Goal: Information Seeking & Learning: Check status

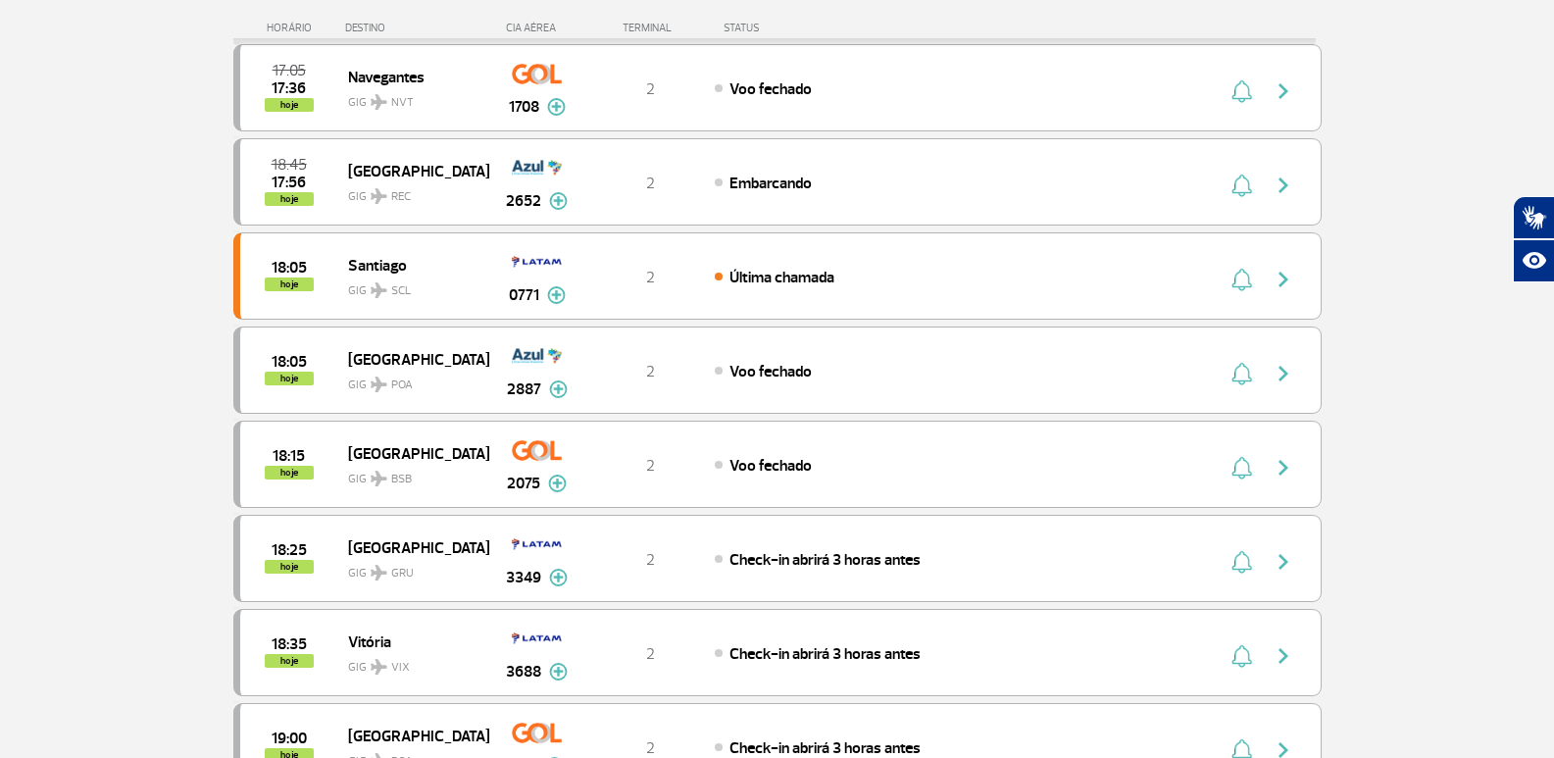
scroll to position [196, 0]
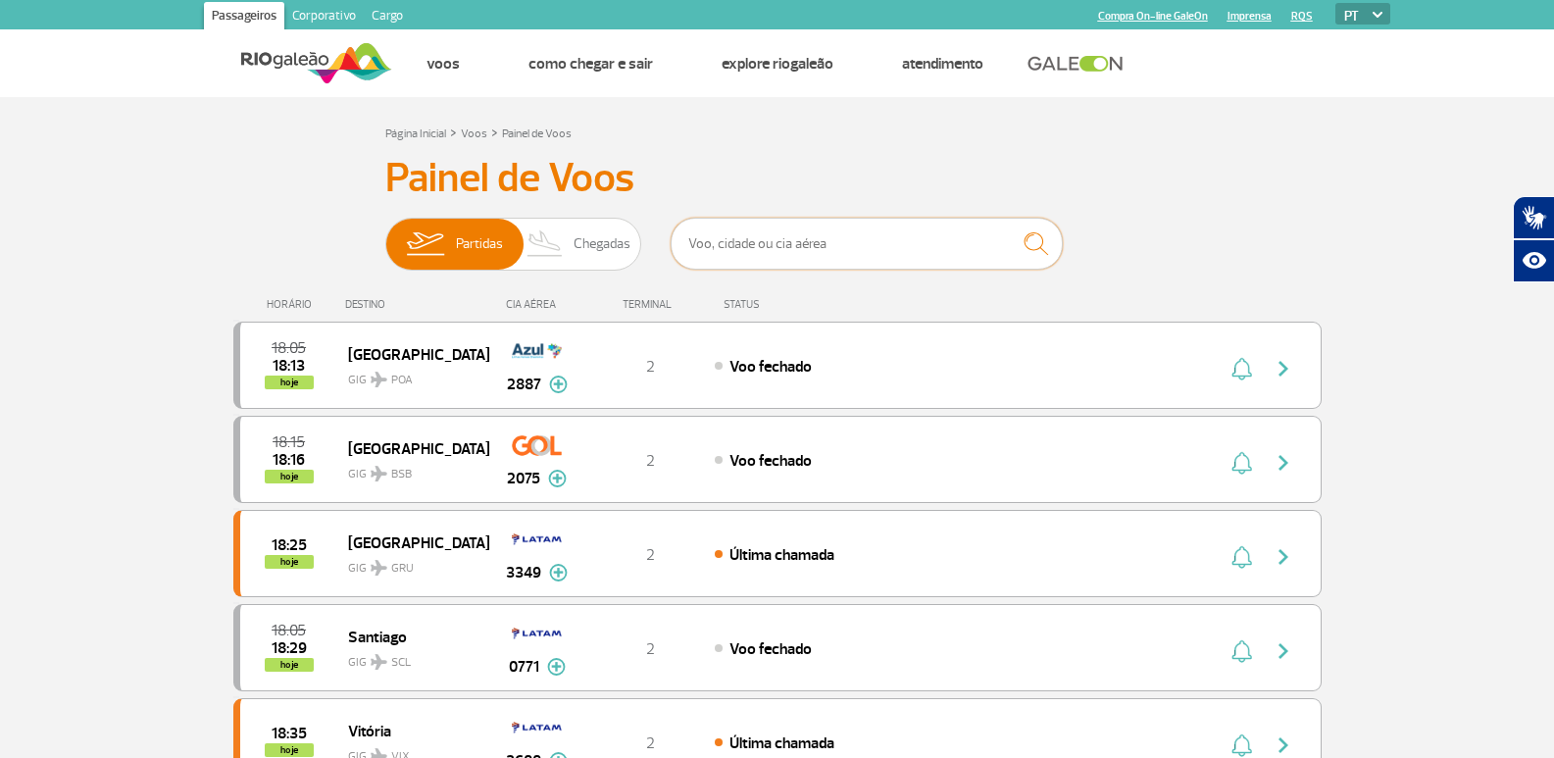
click at [753, 247] on input "text" at bounding box center [867, 244] width 392 height 52
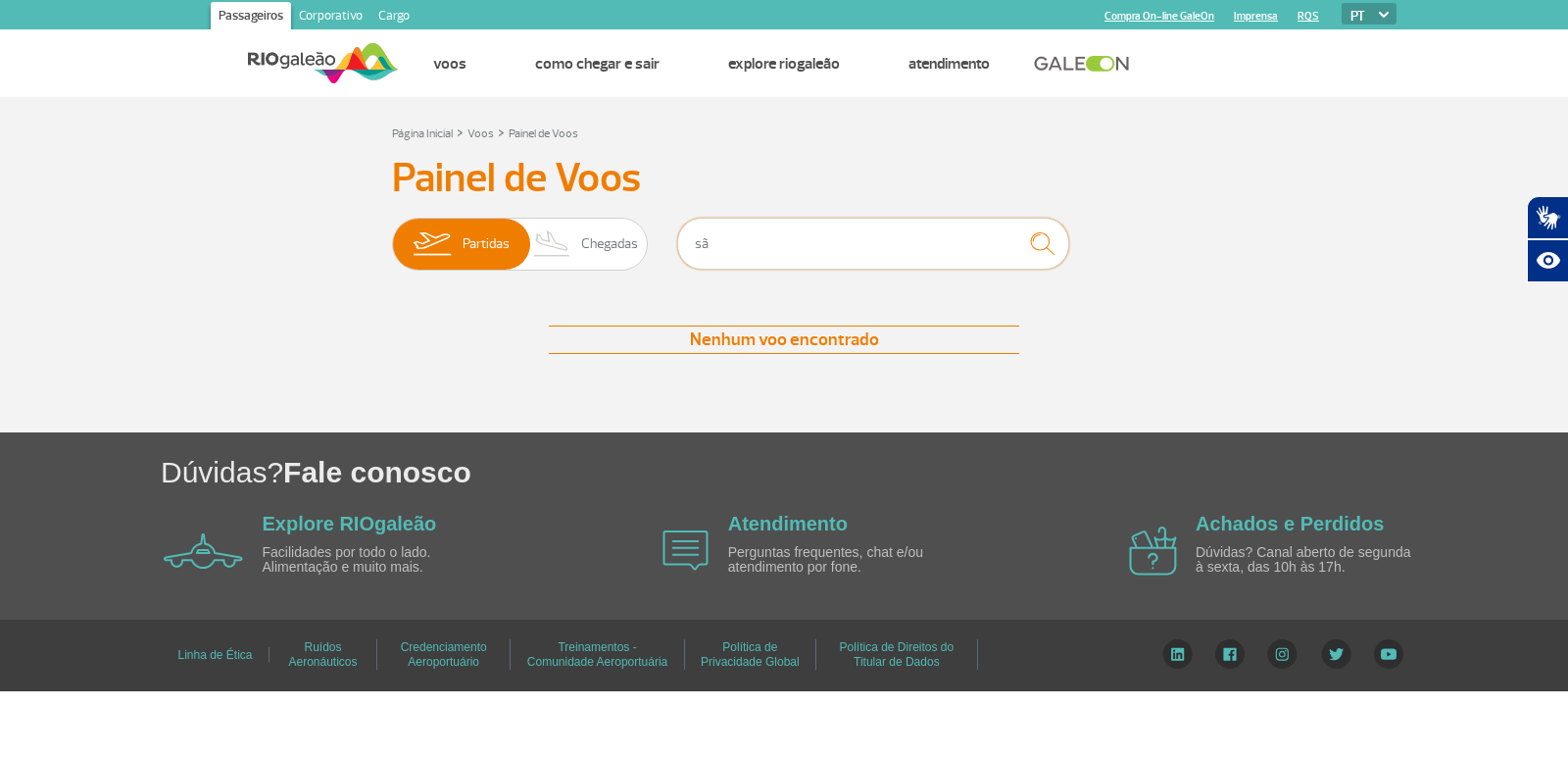
type input "s"
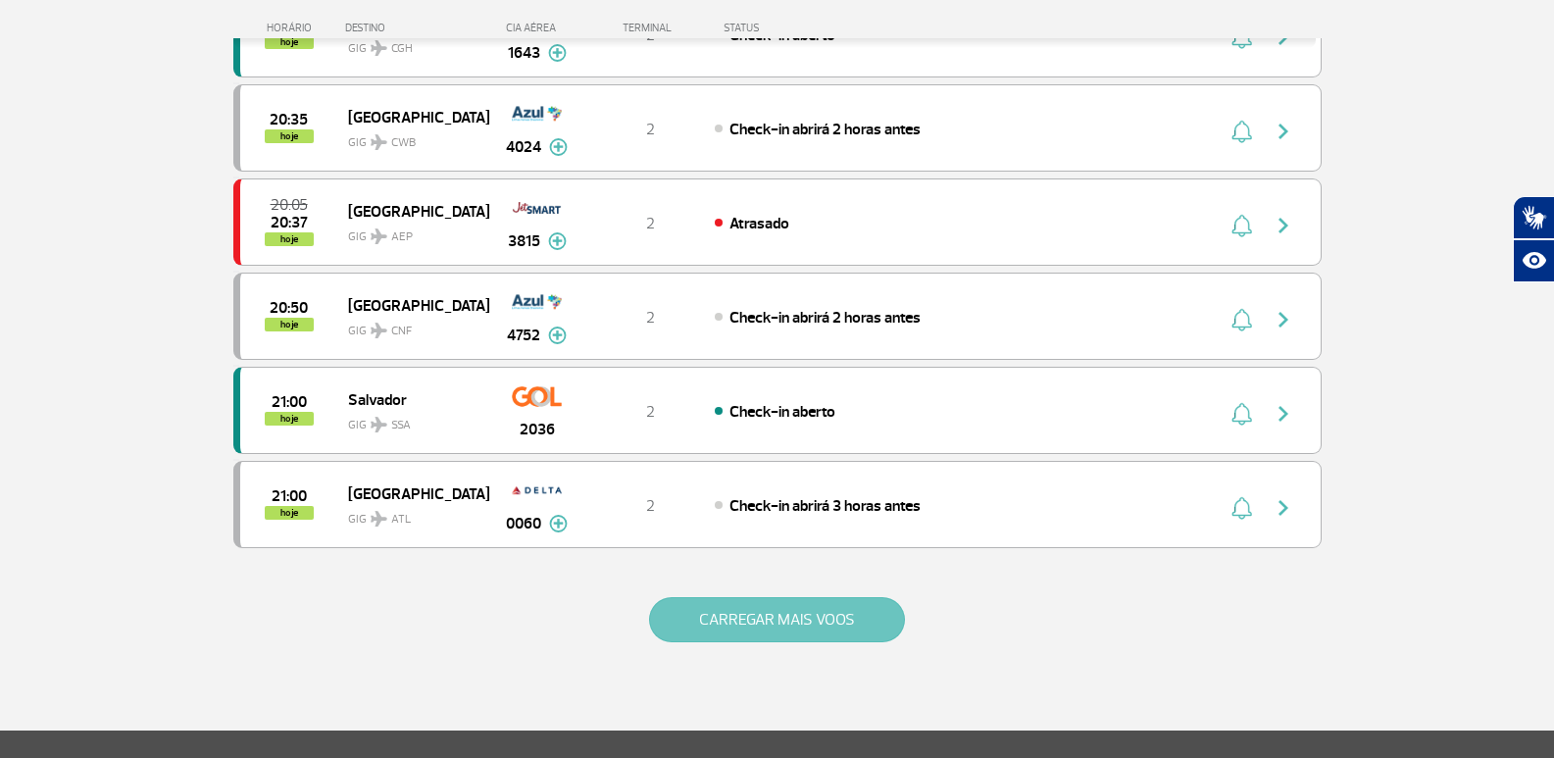
click at [777, 617] on button "CARREGAR MAIS VOOS" at bounding box center [777, 619] width 256 height 45
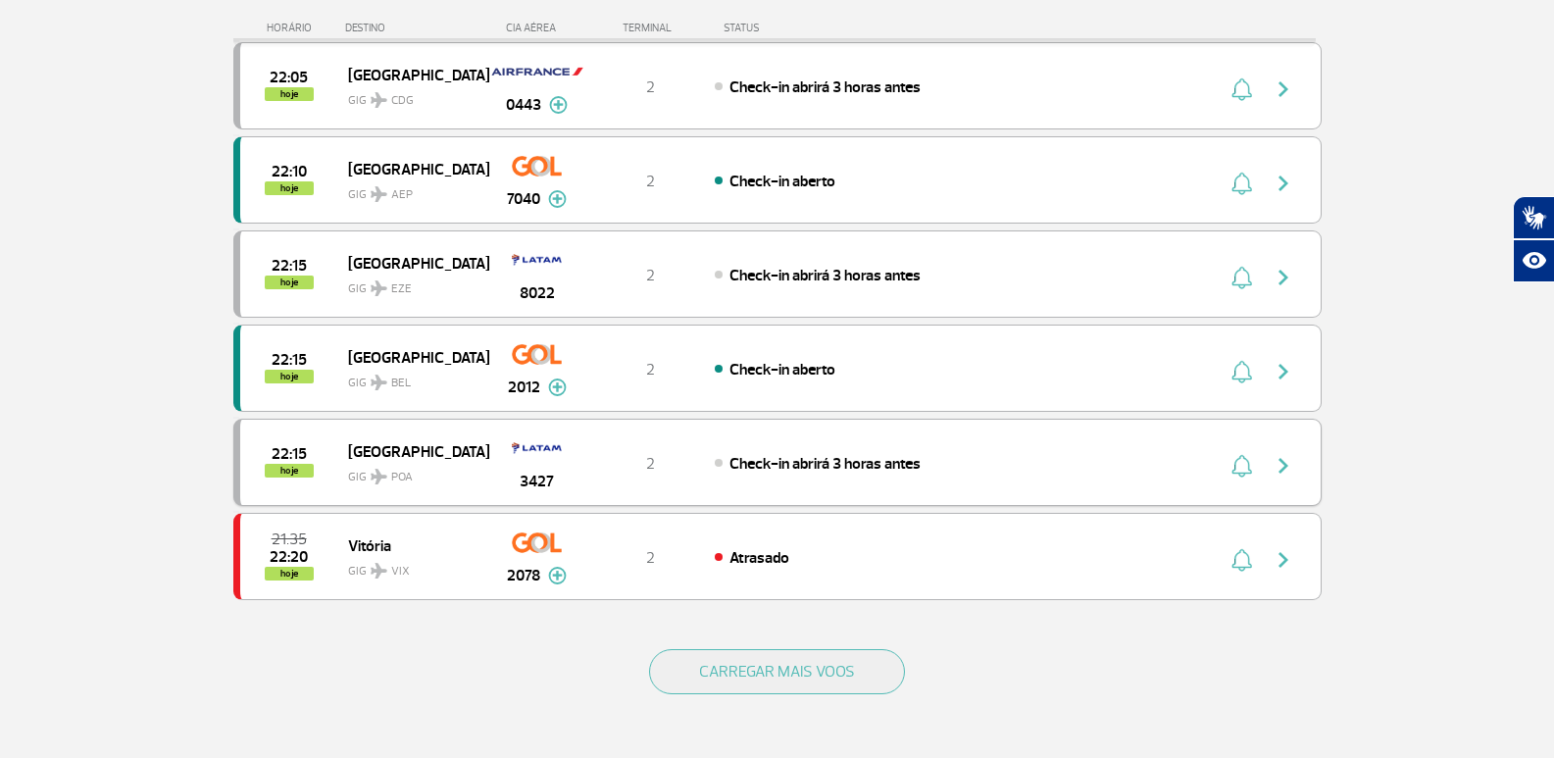
scroll to position [3503, 0]
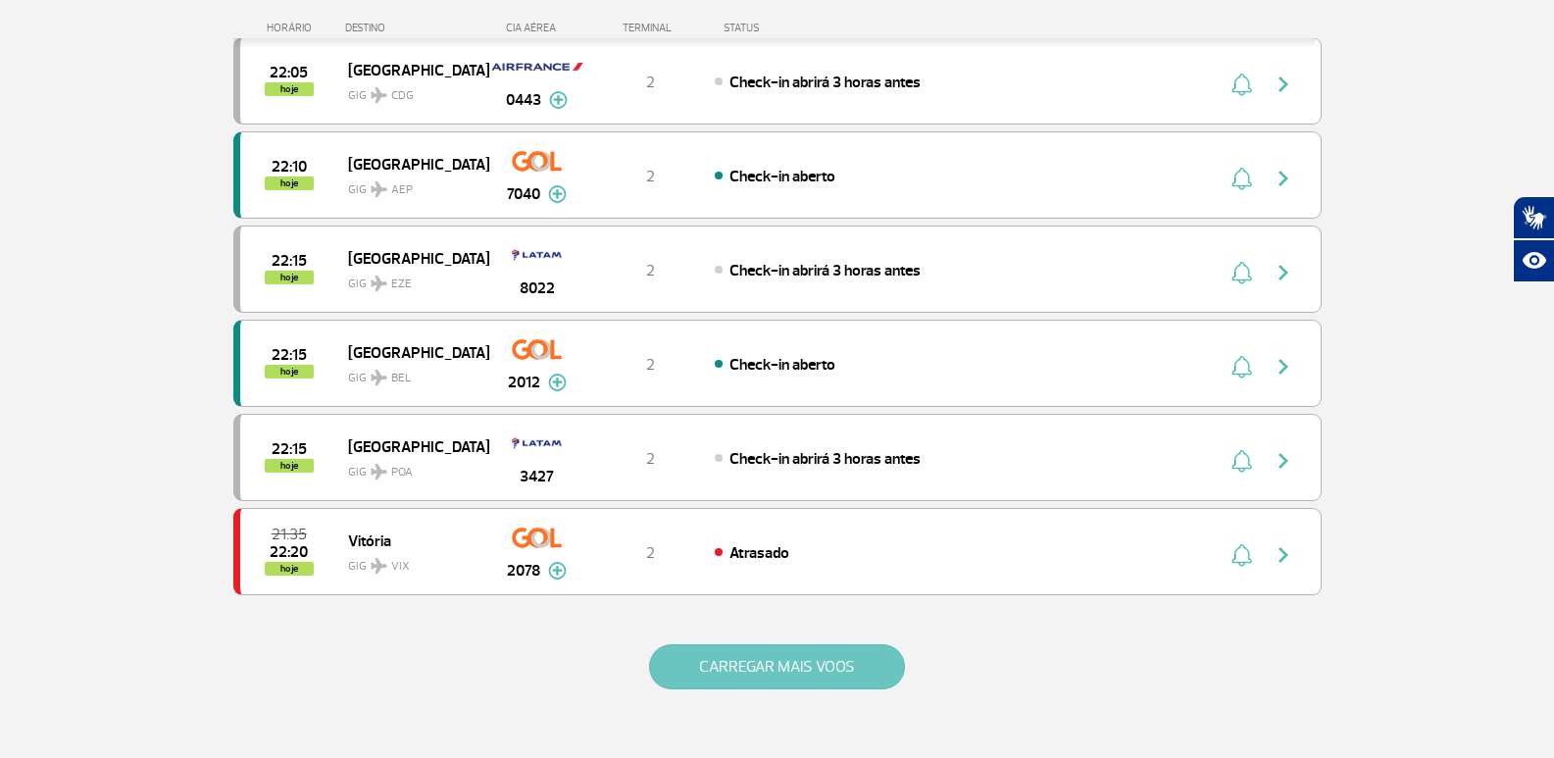
click at [740, 672] on button "CARREGAR MAIS VOOS" at bounding box center [777, 666] width 256 height 45
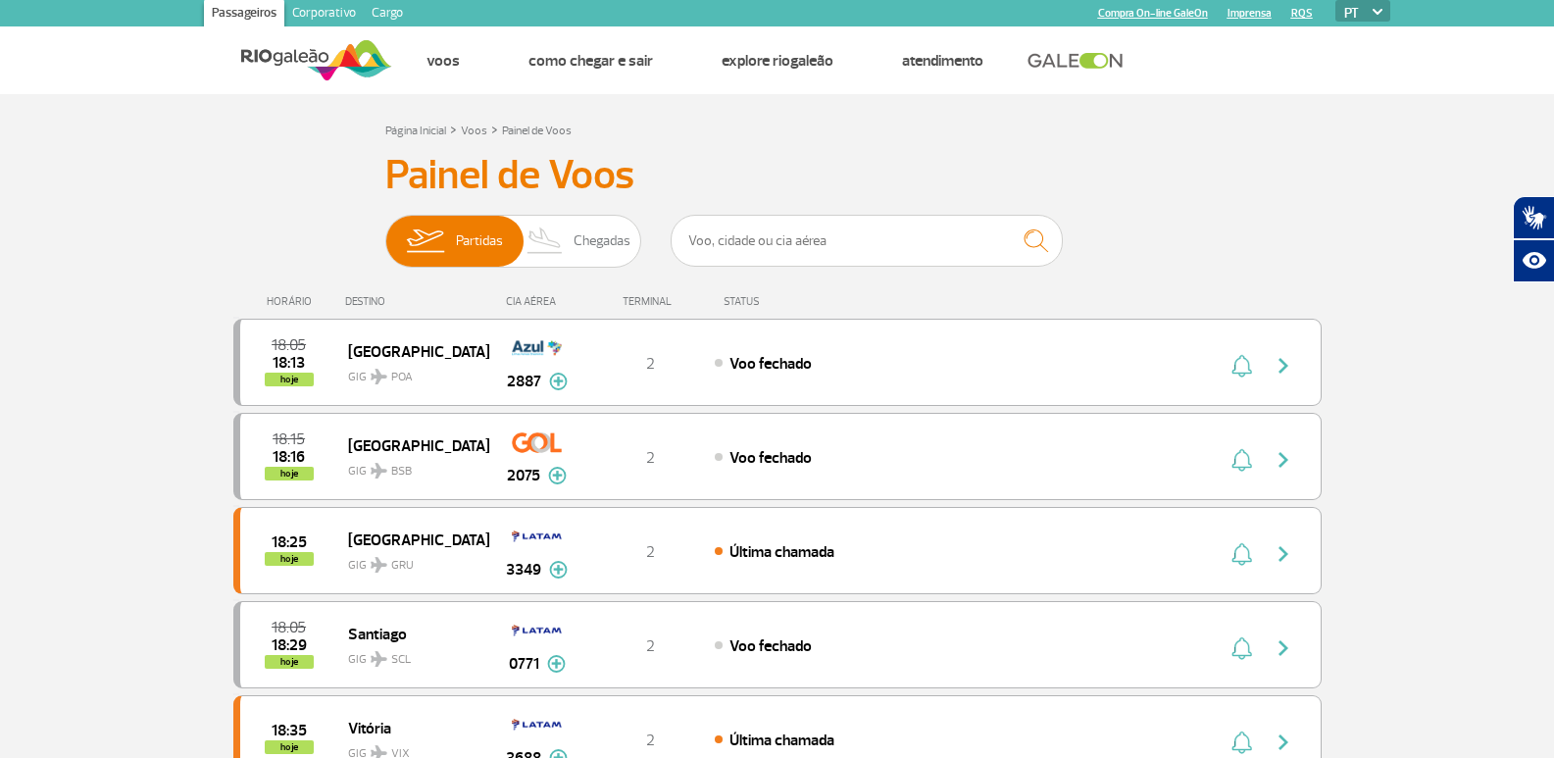
scroll to position [0, 0]
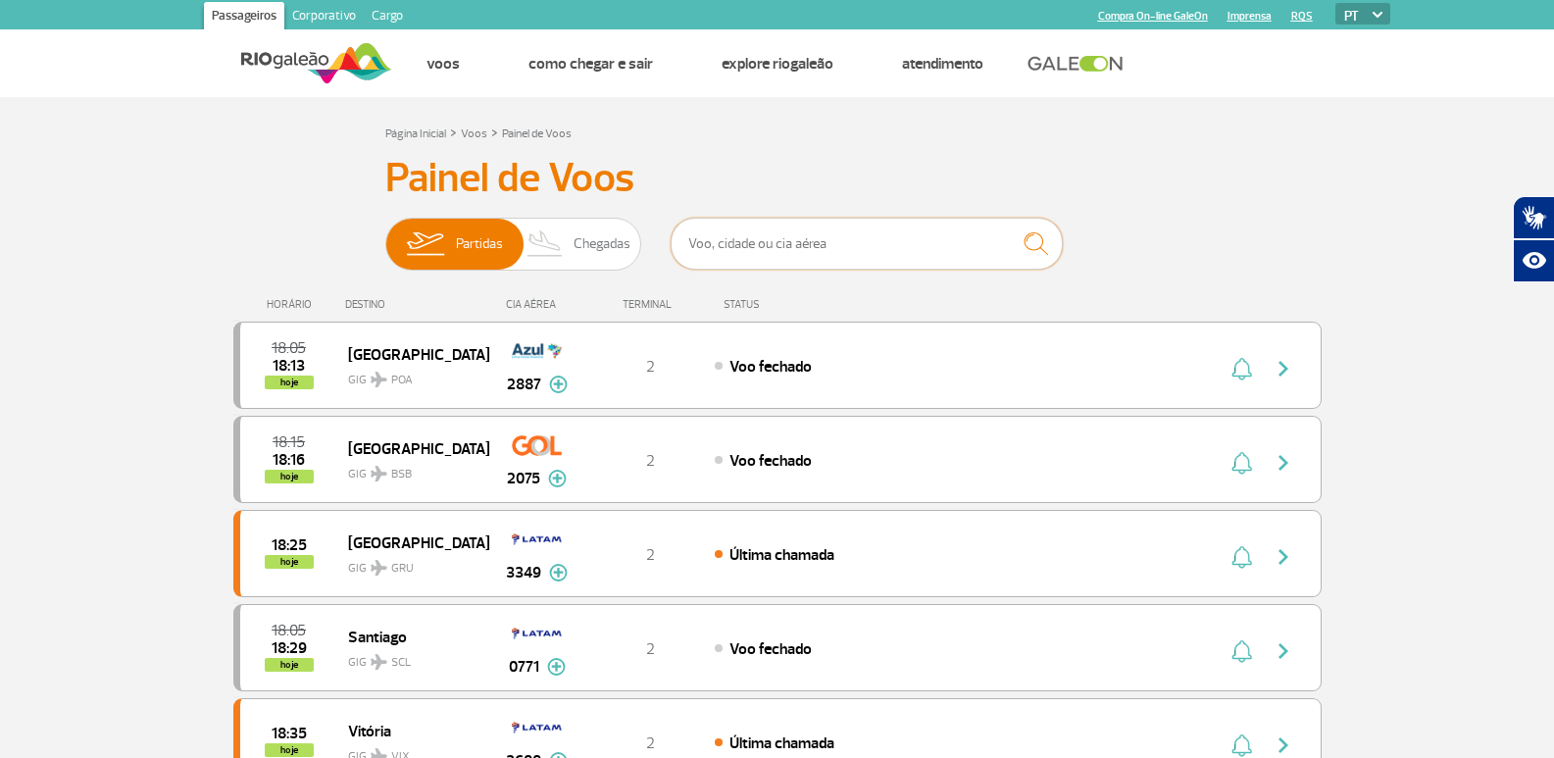
click at [730, 239] on input "text" at bounding box center [867, 244] width 392 height 52
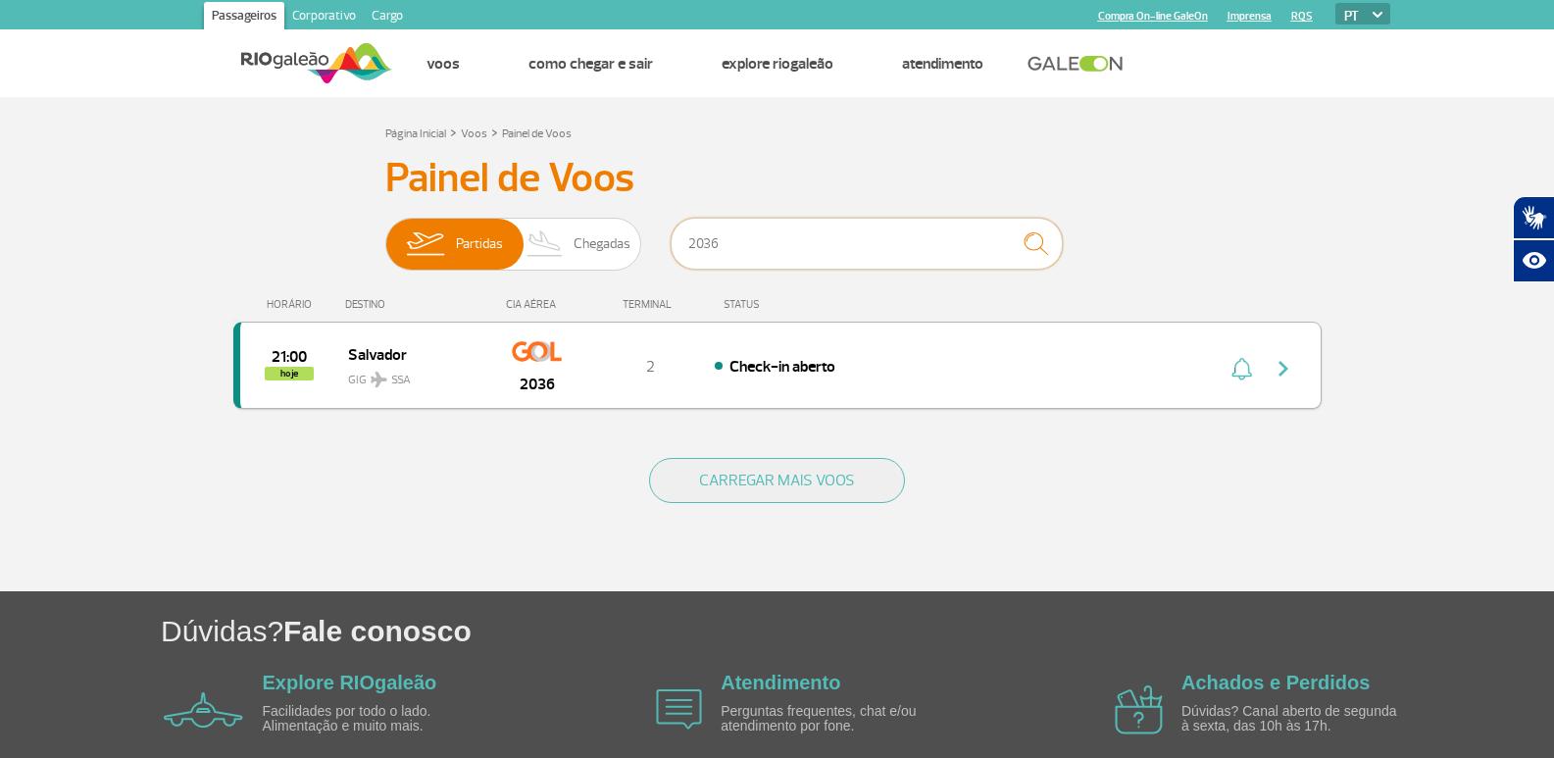
type input "2036"
click at [1294, 364] on img "button" at bounding box center [1284, 369] width 24 height 24
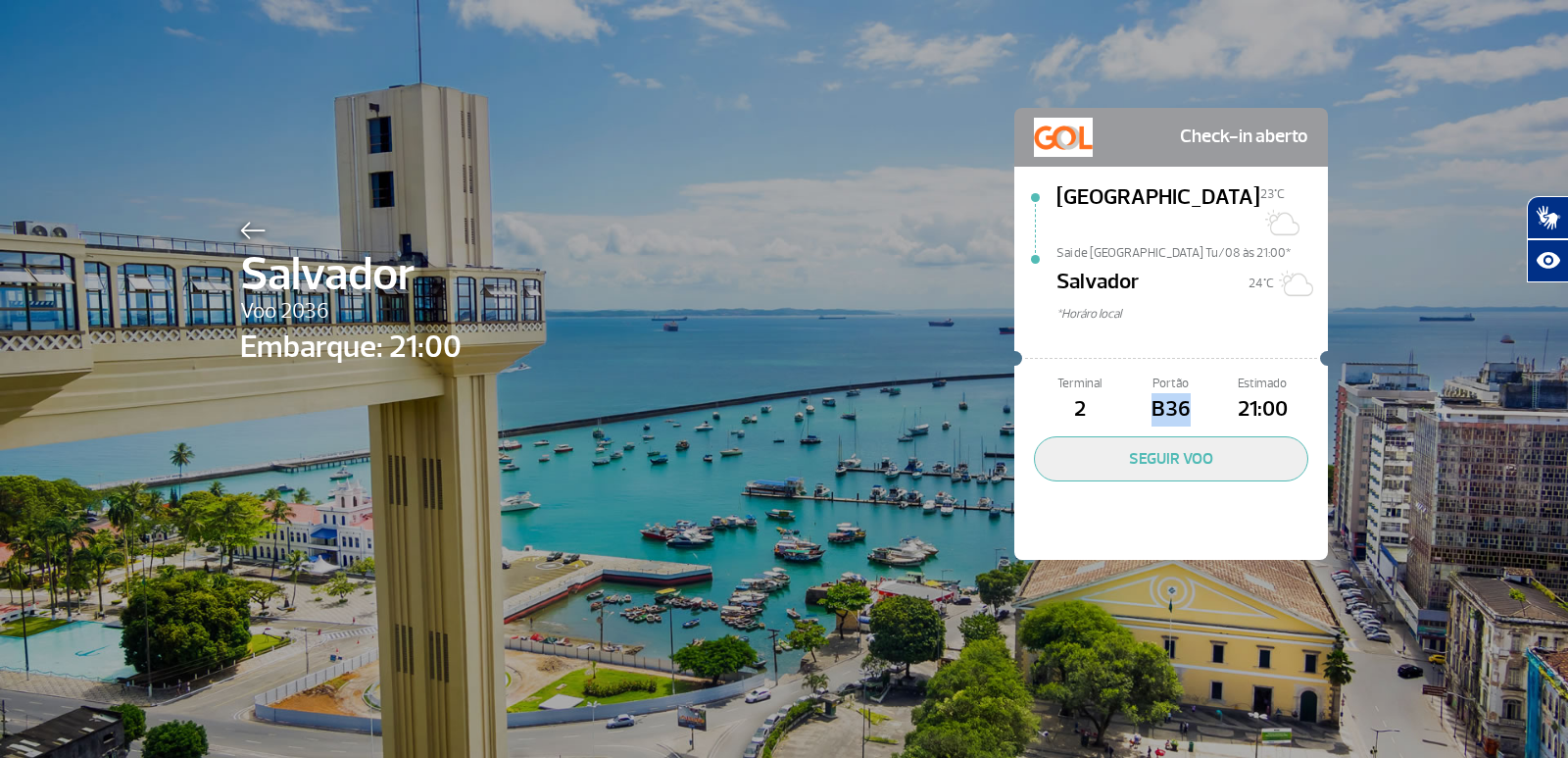
drag, startPoint x: 1186, startPoint y: 389, endPoint x: 1140, endPoint y: 389, distance: 46.0
click at [1140, 393] on span "B36" at bounding box center [1170, 409] width 91 height 33
click at [247, 227] on img at bounding box center [252, 231] width 25 height 18
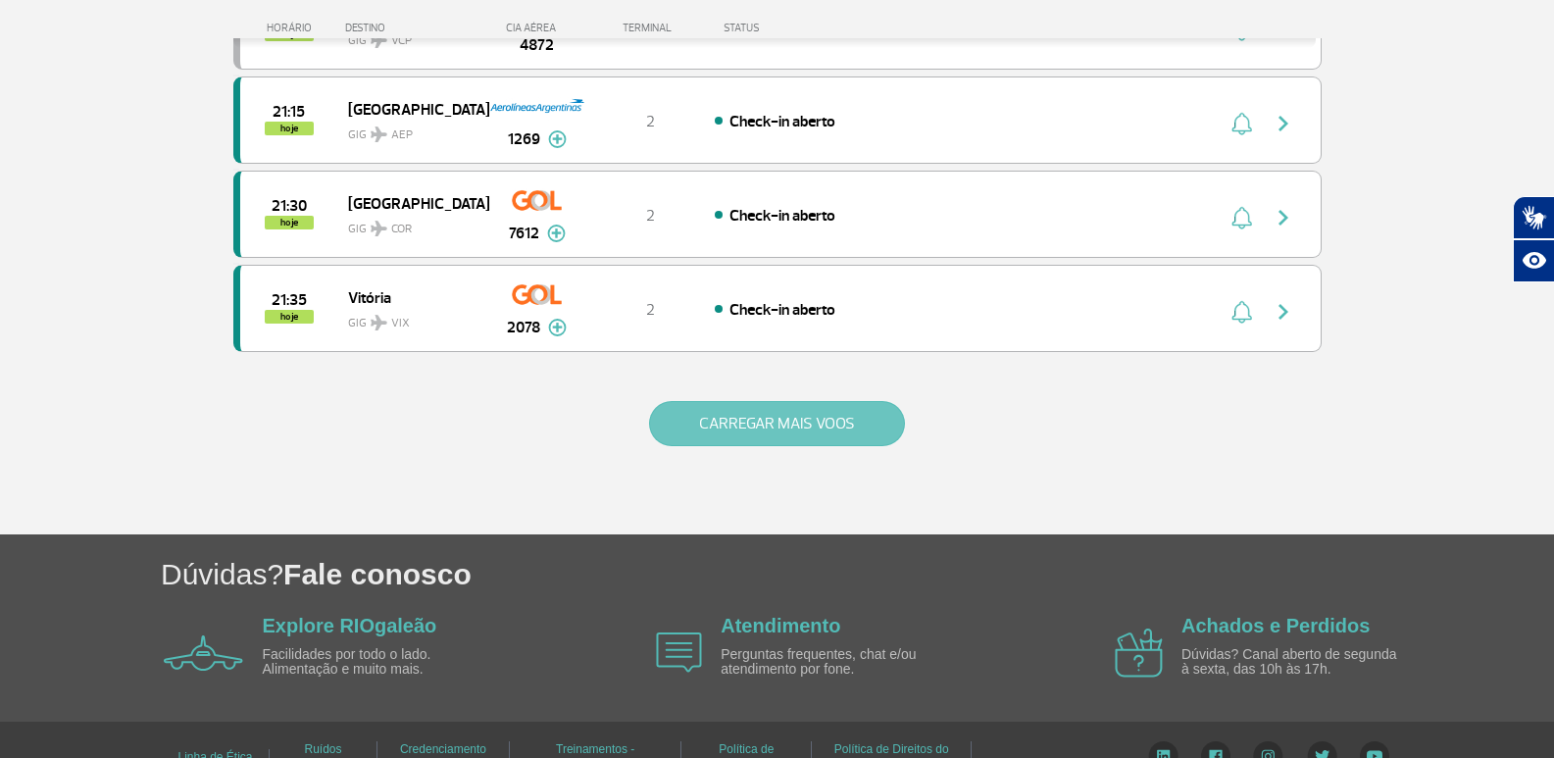
click at [794, 438] on button "CARREGAR MAIS VOOS" at bounding box center [777, 423] width 256 height 45
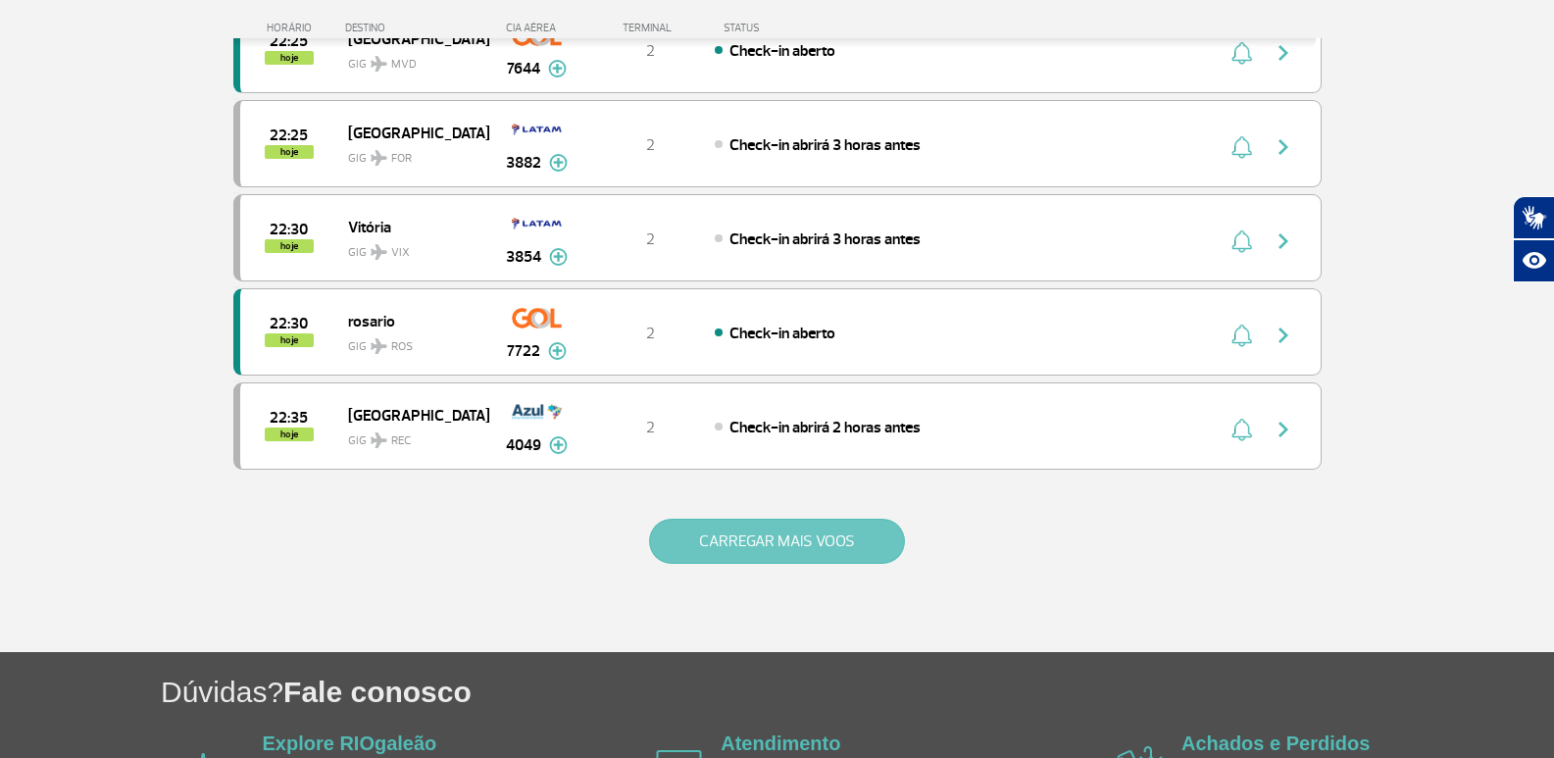
click at [756, 537] on button "CARREGAR MAIS VOOS" at bounding box center [777, 541] width 256 height 45
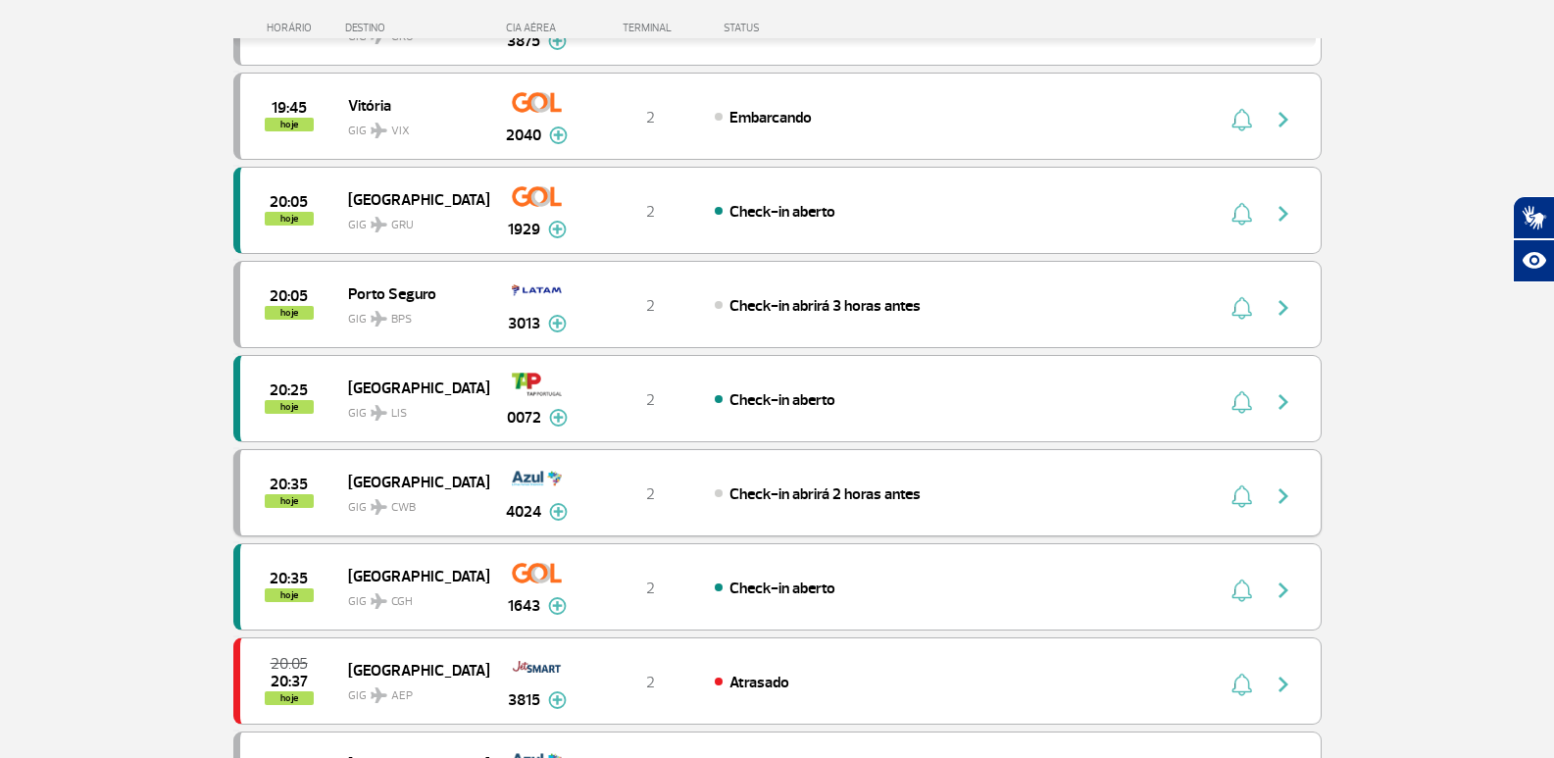
scroll to position [784, 0]
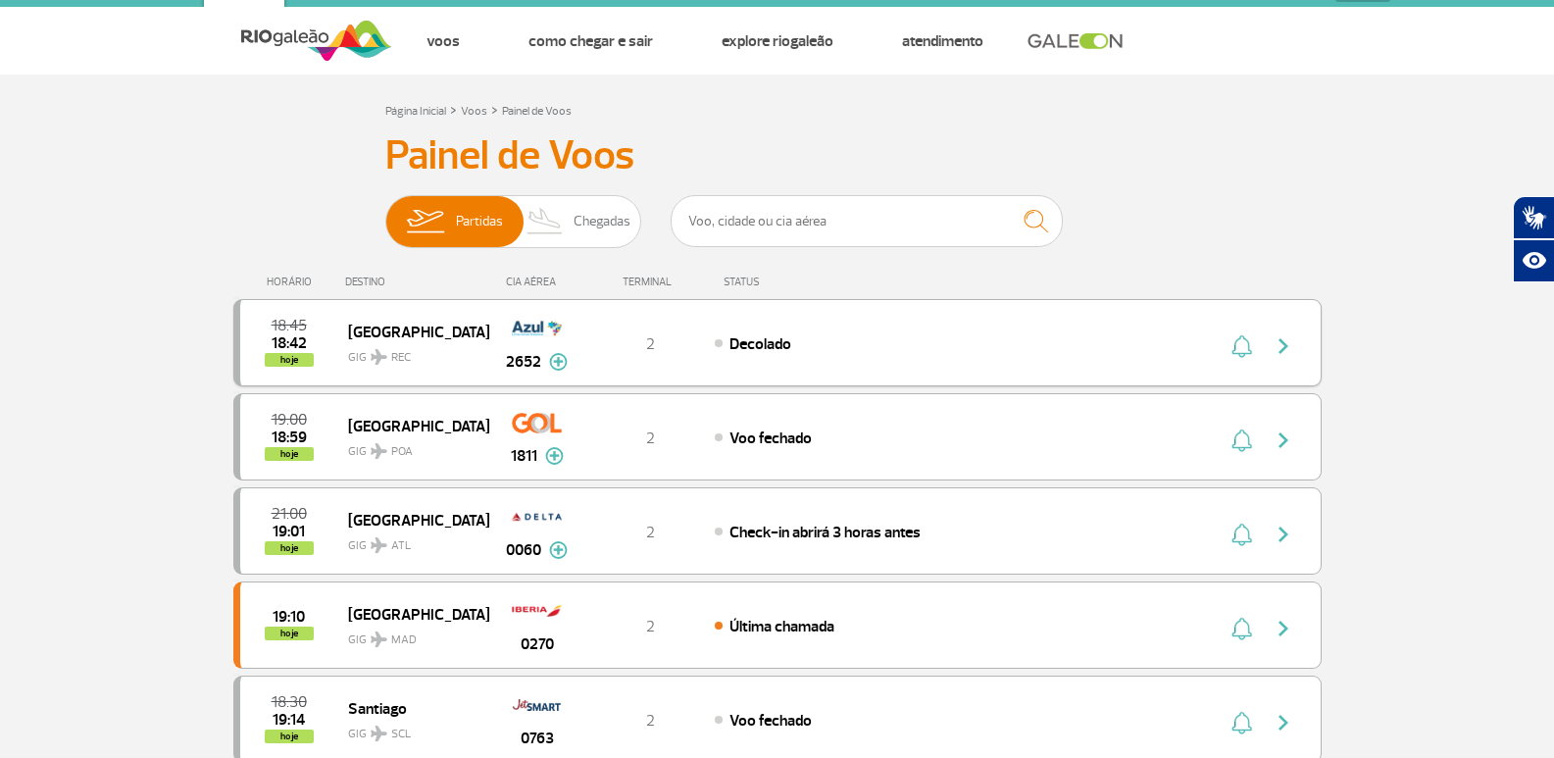
scroll to position [0, 0]
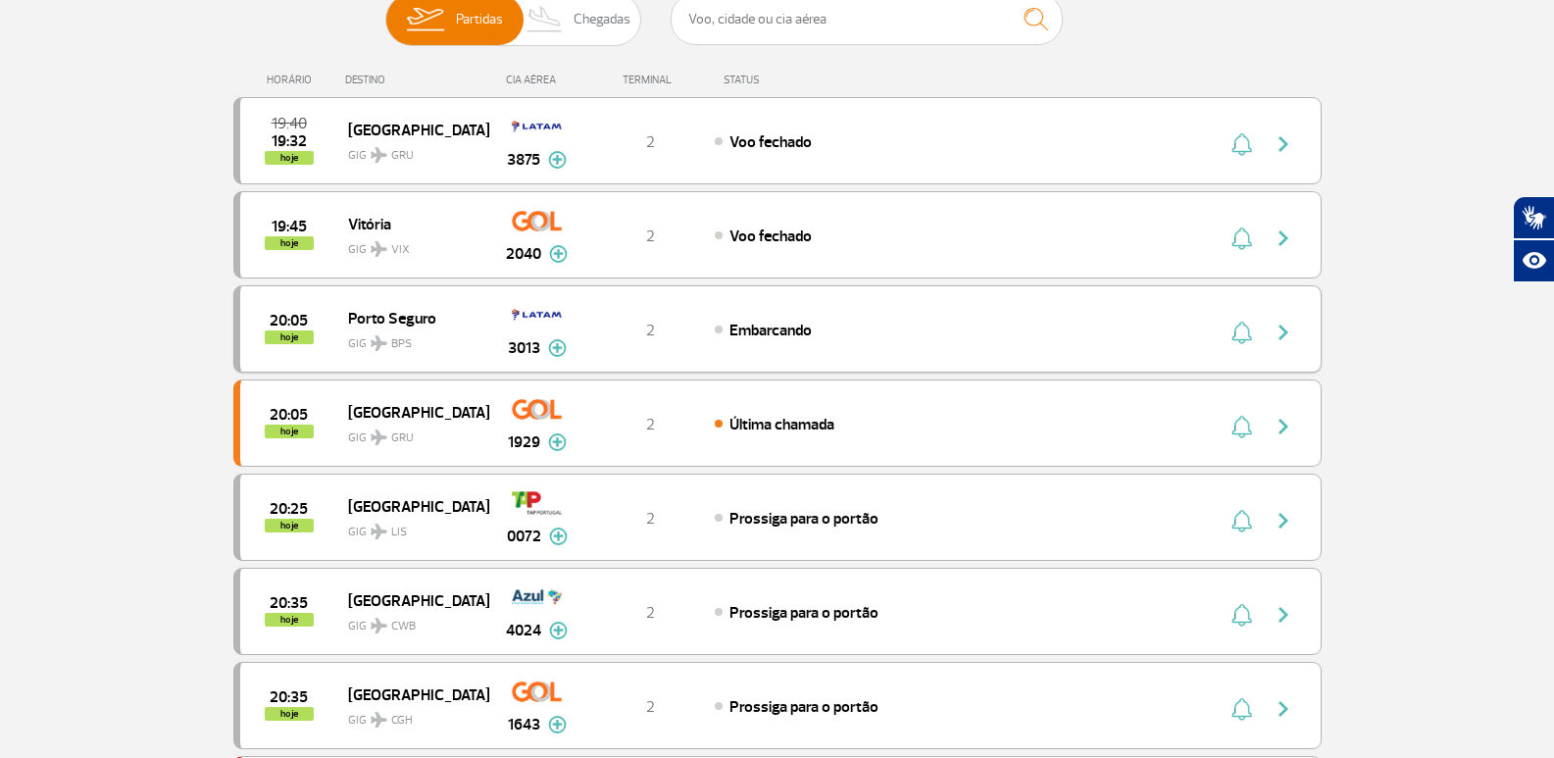
scroll to position [196, 0]
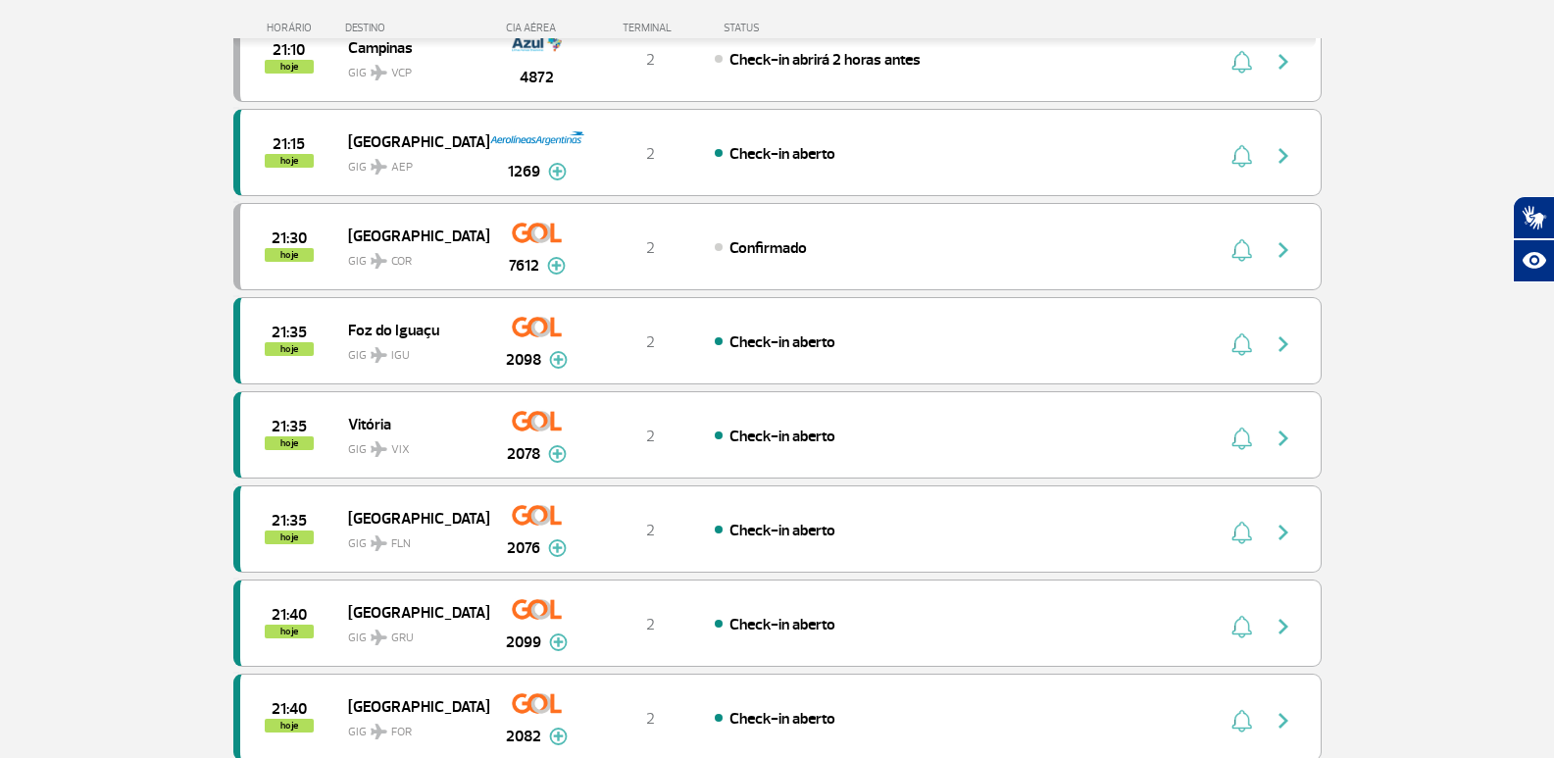
scroll to position [1863, 0]
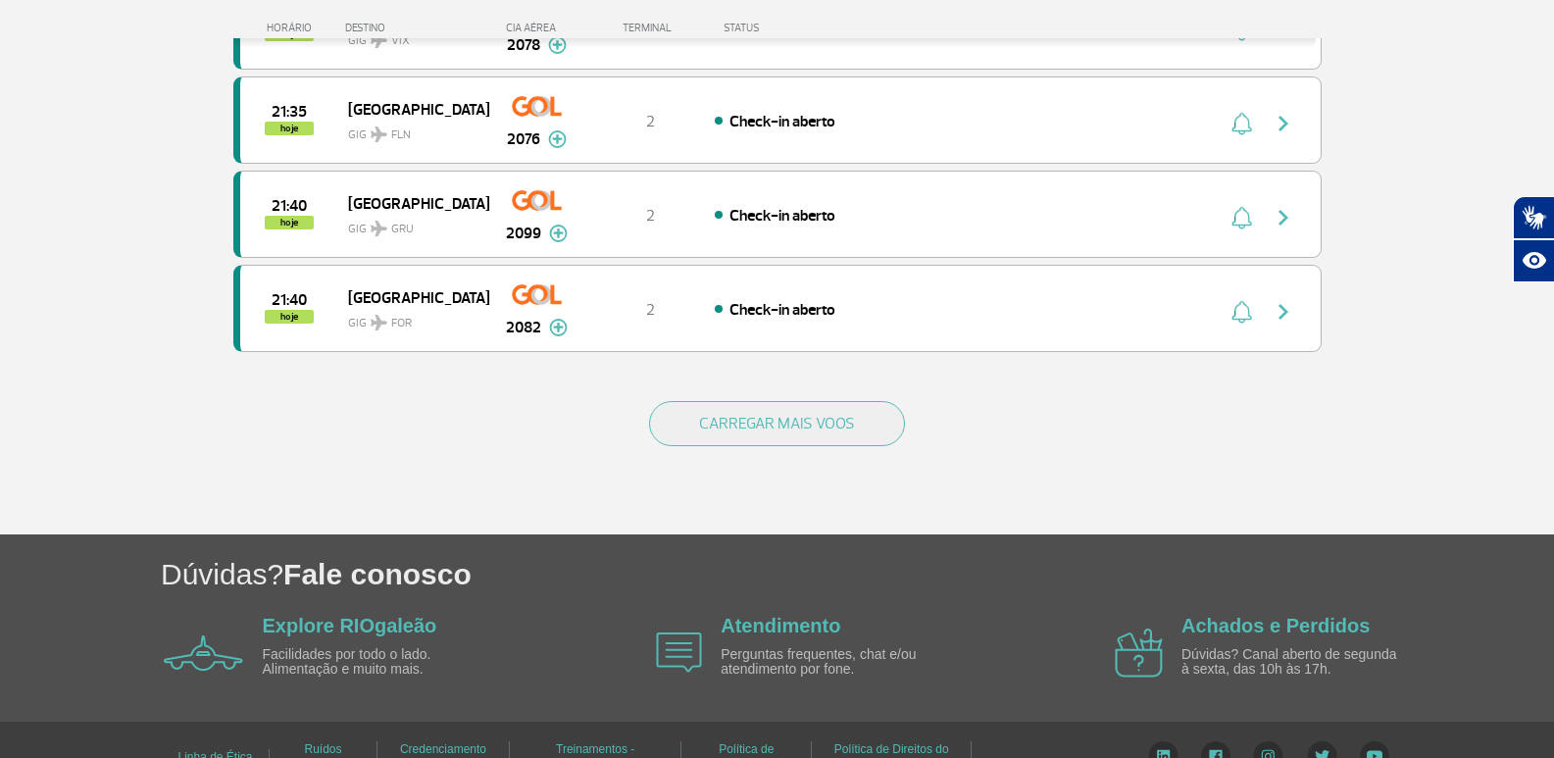
click at [1317, 414] on div "CARREGAR MAIS VOOS" at bounding box center [777, 456] width 1088 height 158
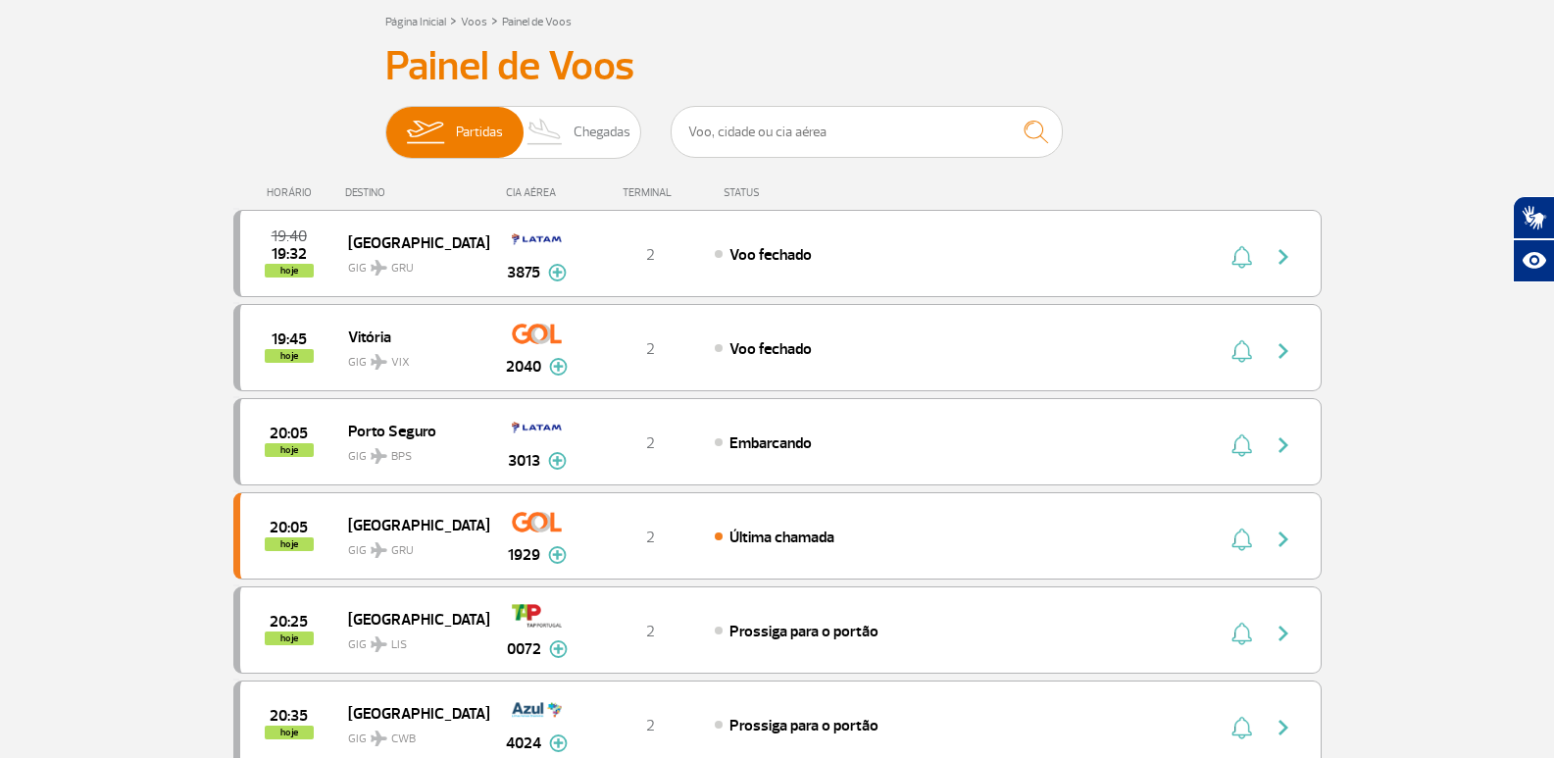
scroll to position [35, 0]
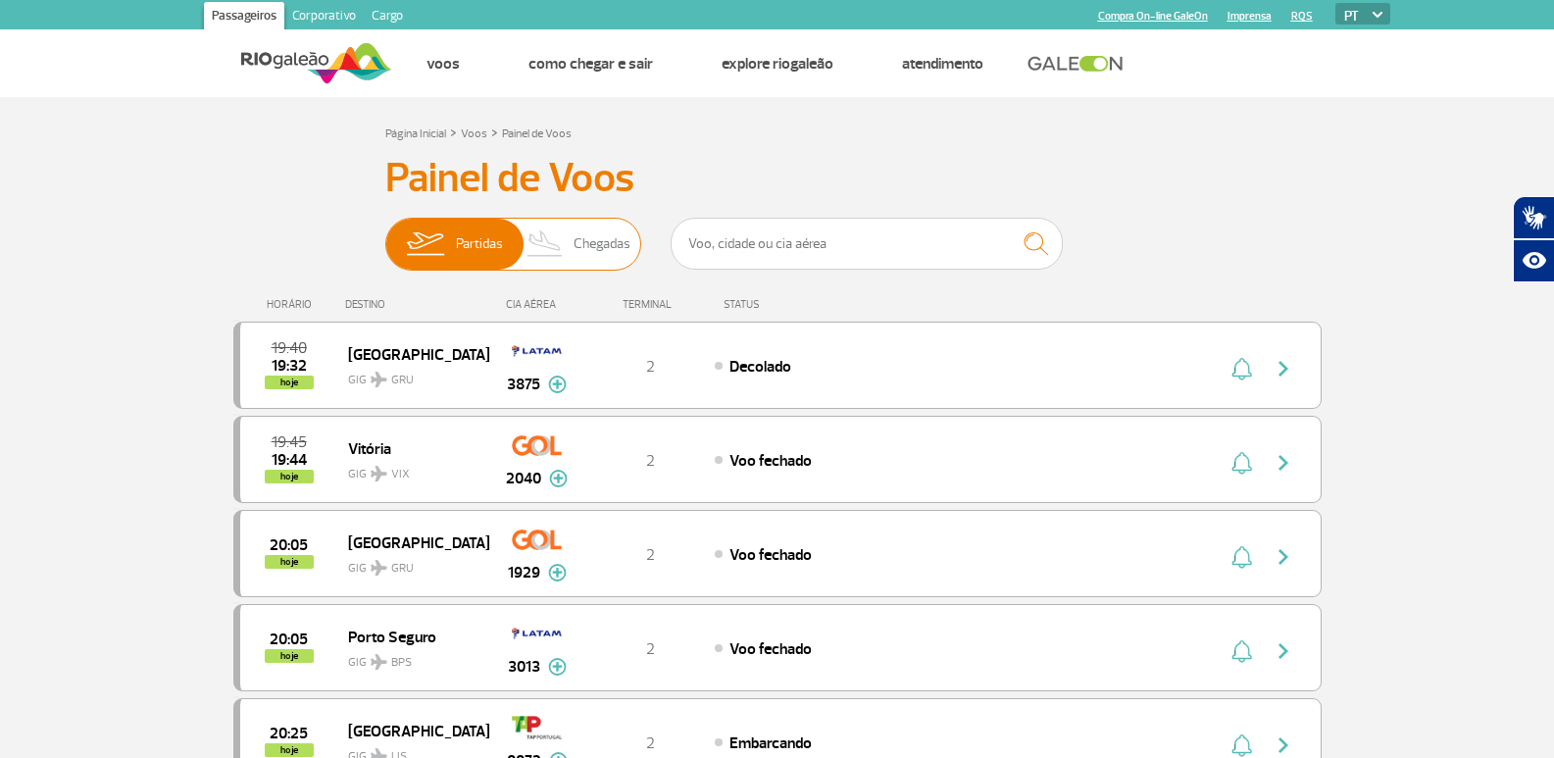
click at [546, 240] on img at bounding box center [546, 244] width 58 height 51
click at [385, 234] on input "Partidas Chegadas" at bounding box center [385, 234] width 0 height 0
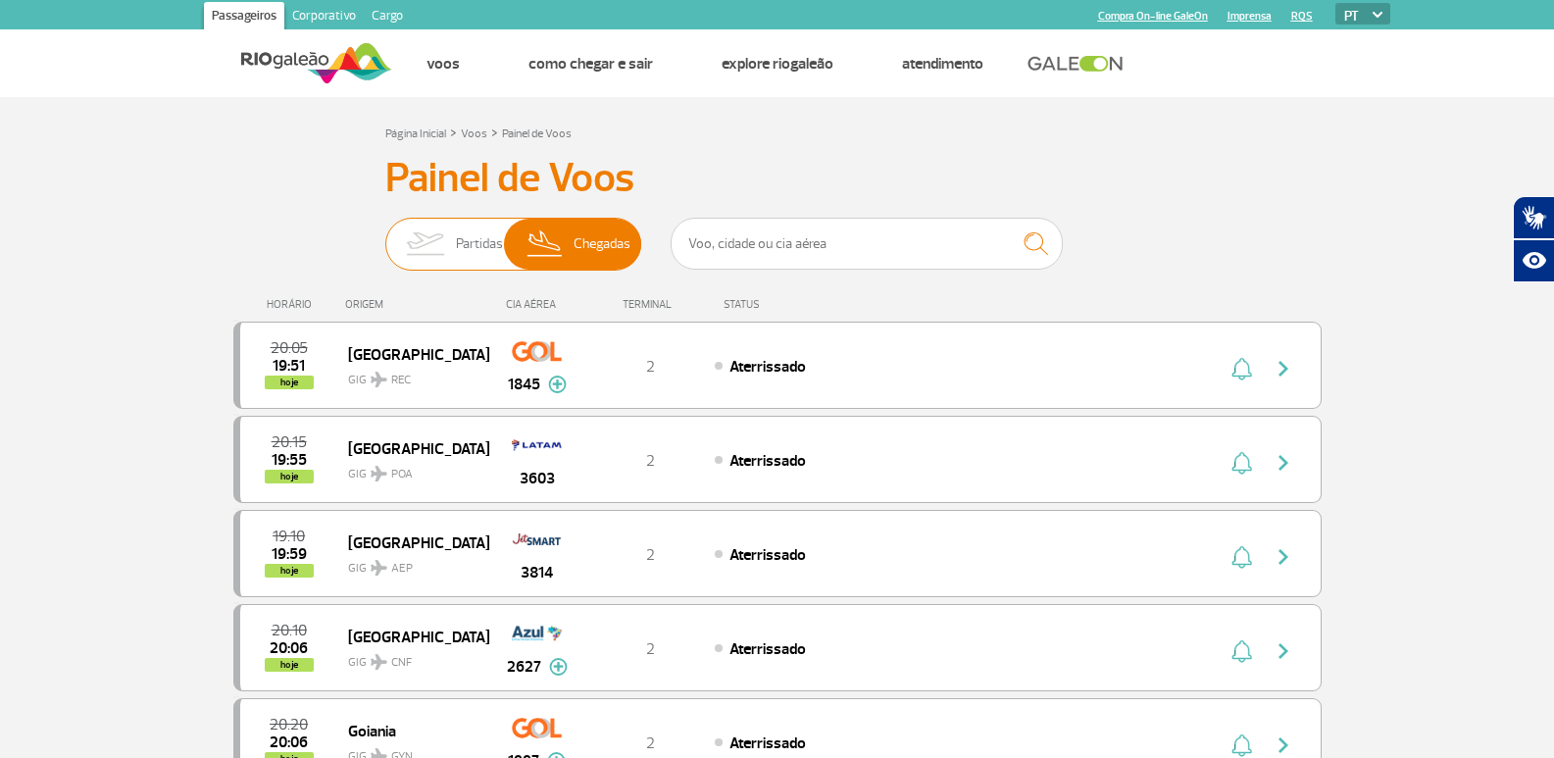
click at [510, 235] on span "Partidas Chegadas" at bounding box center [513, 244] width 256 height 53
click at [385, 234] on input "Partidas Chegadas" at bounding box center [385, 234] width 0 height 0
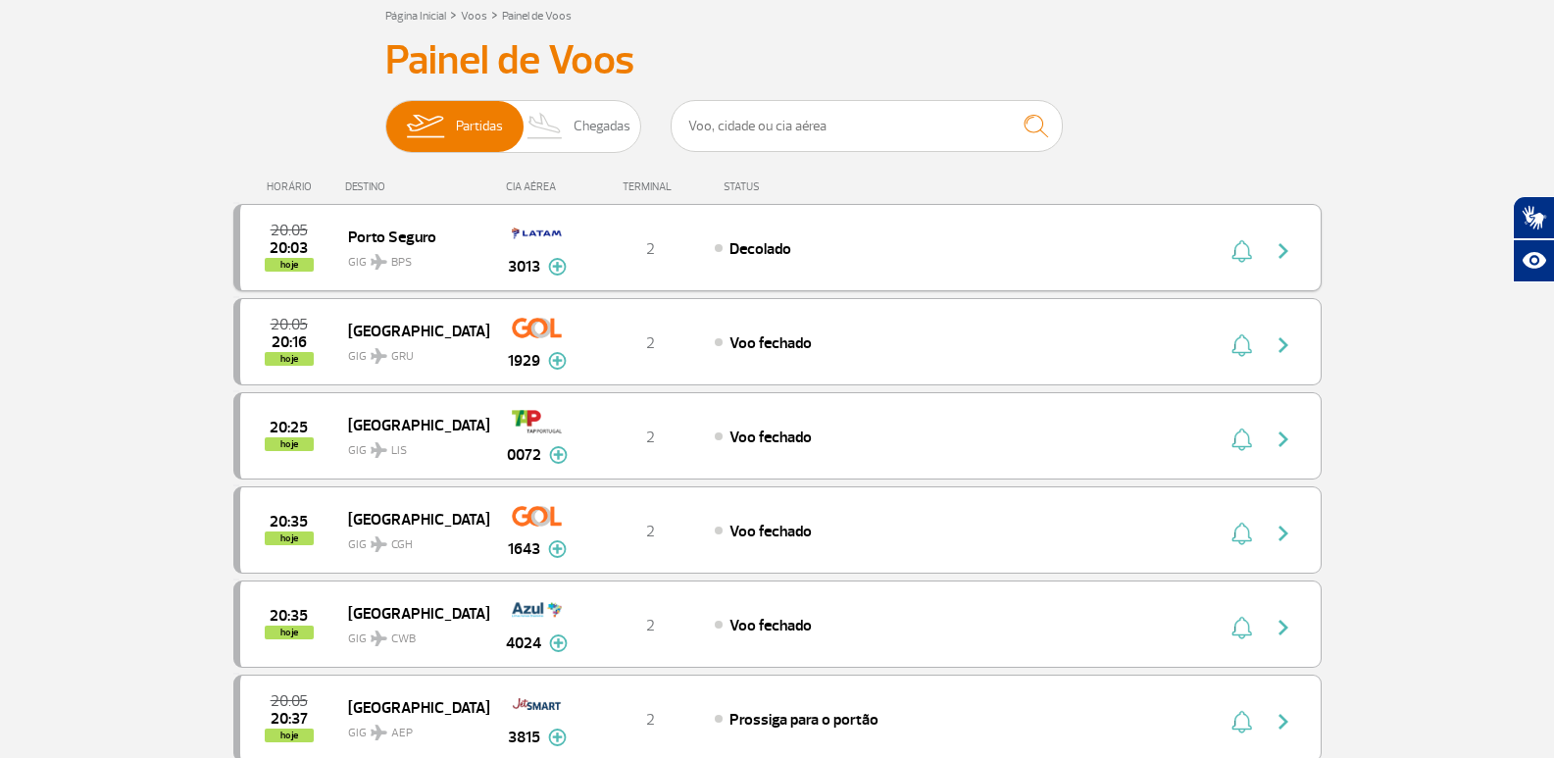
scroll to position [196, 0]
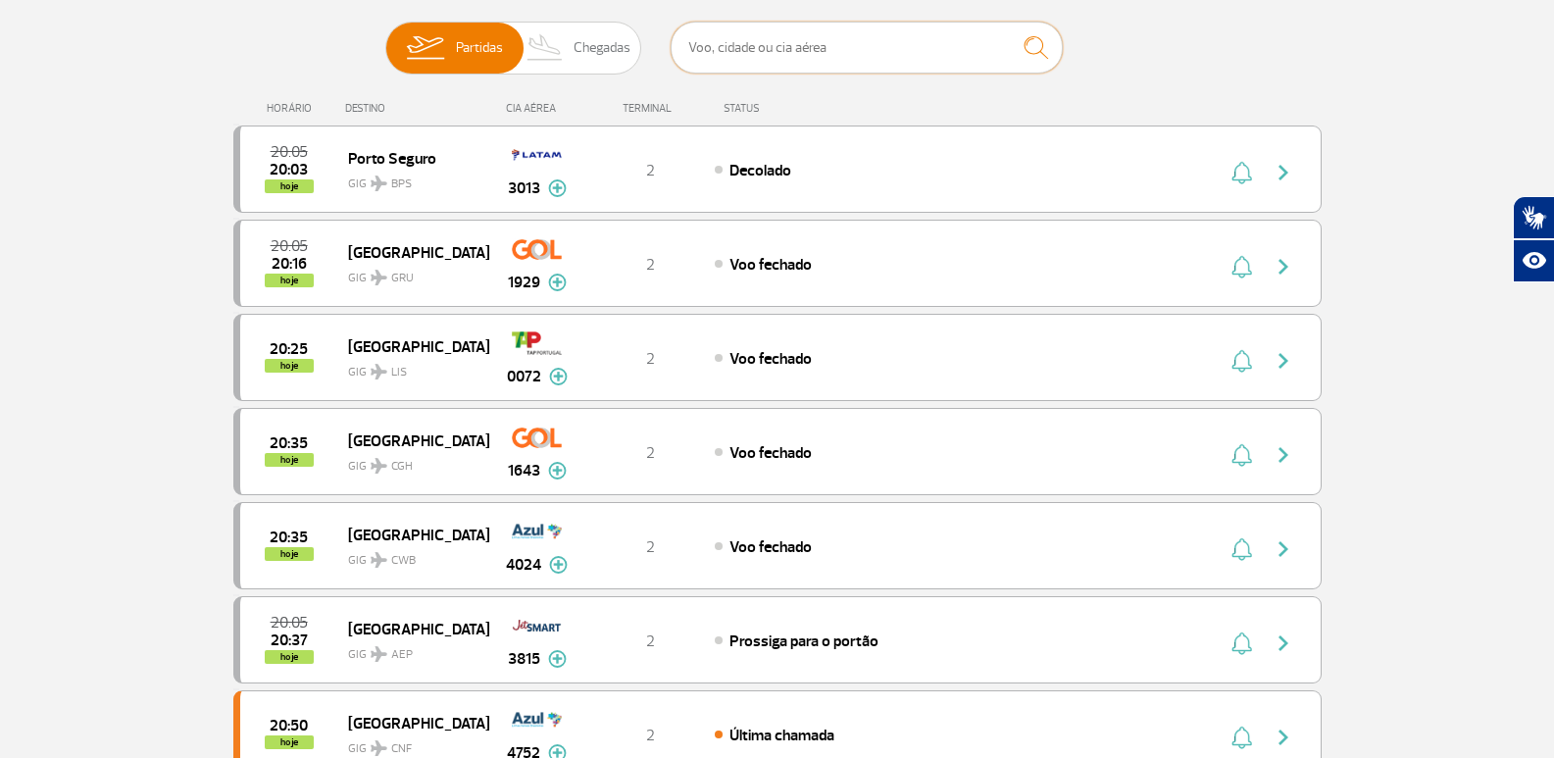
click at [810, 48] on input "text" at bounding box center [867, 48] width 392 height 52
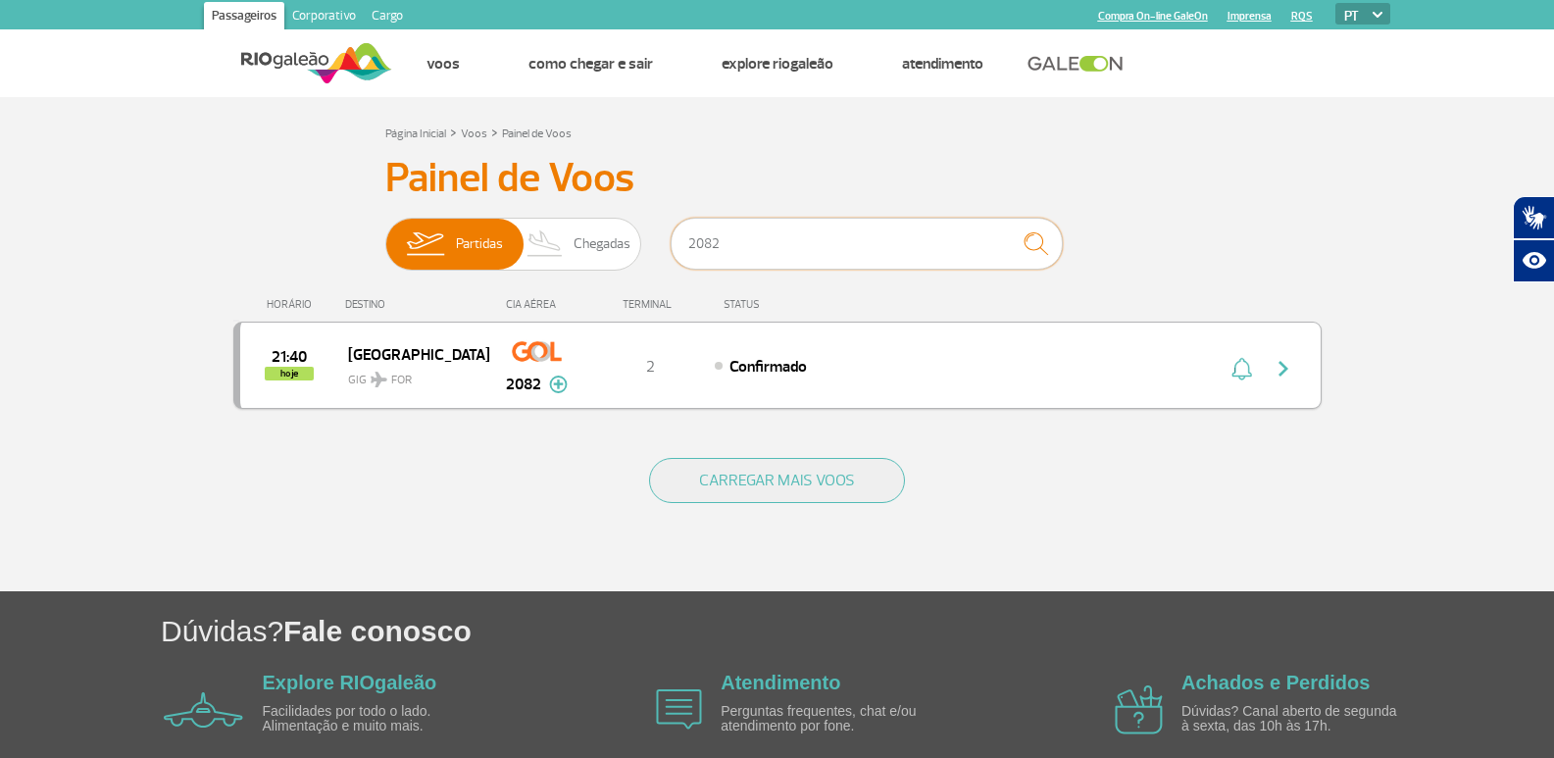
type input "2082"
click at [1287, 365] on img "button" at bounding box center [1284, 369] width 24 height 24
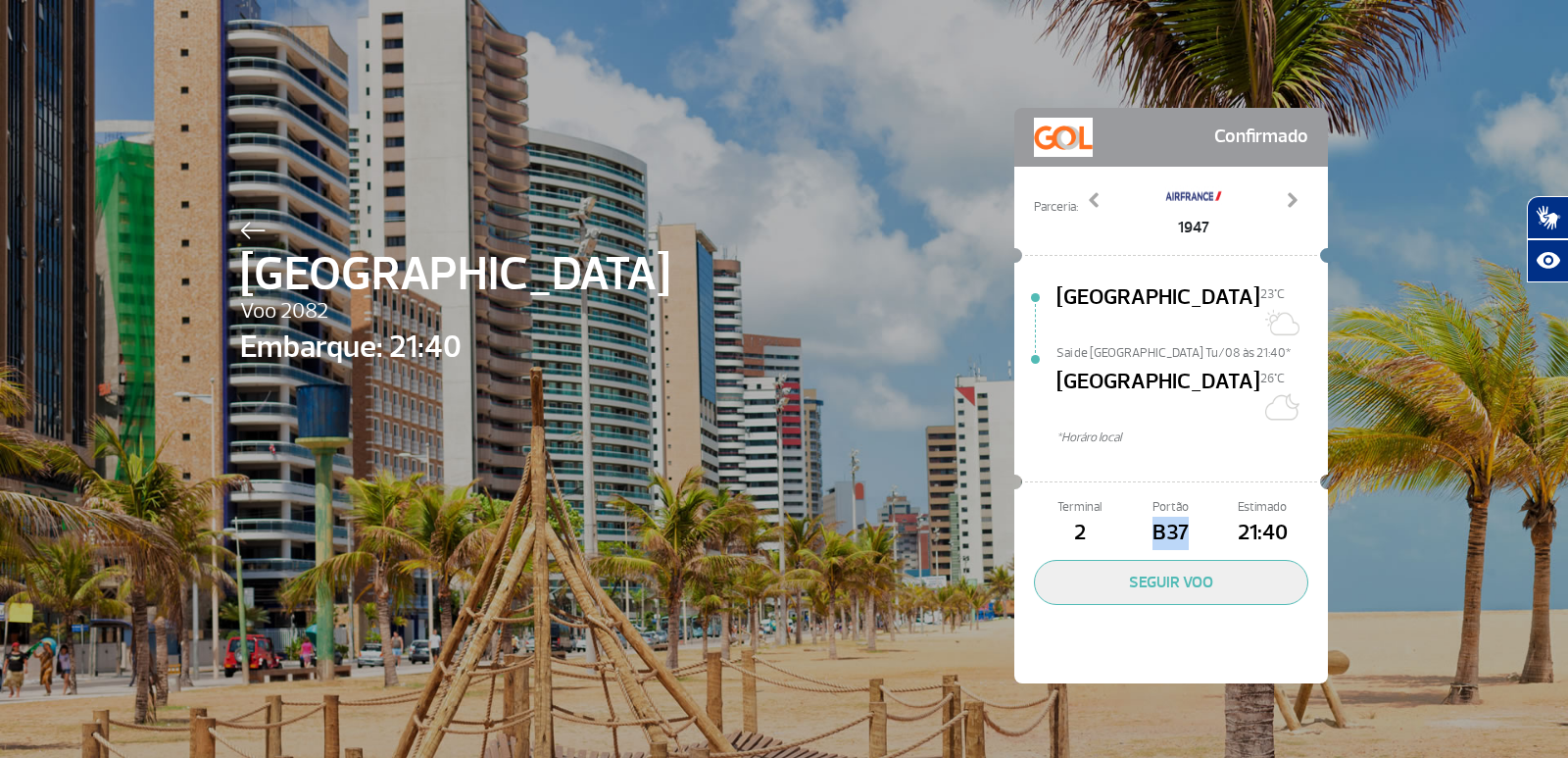
drag, startPoint x: 1177, startPoint y: 480, endPoint x: 1141, endPoint y: 475, distance: 36.3
click at [1141, 517] on span "B37" at bounding box center [1170, 533] width 91 height 33
click at [1167, 517] on span "B37" at bounding box center [1170, 533] width 91 height 33
click at [240, 224] on img at bounding box center [252, 231] width 25 height 18
